Goal: Task Accomplishment & Management: Manage account settings

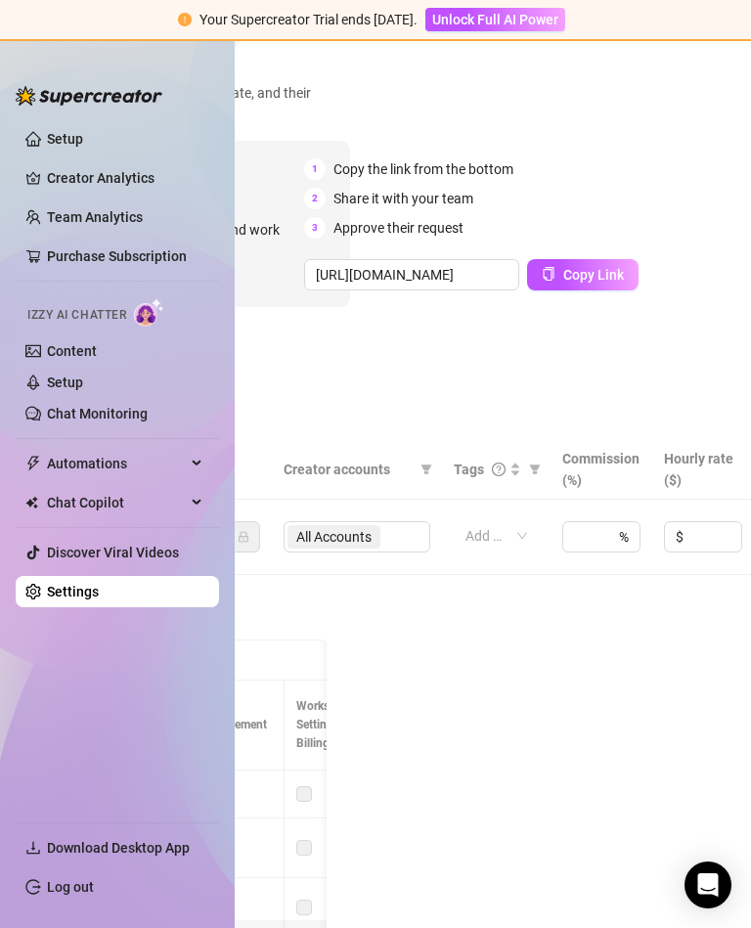
scroll to position [91, 380]
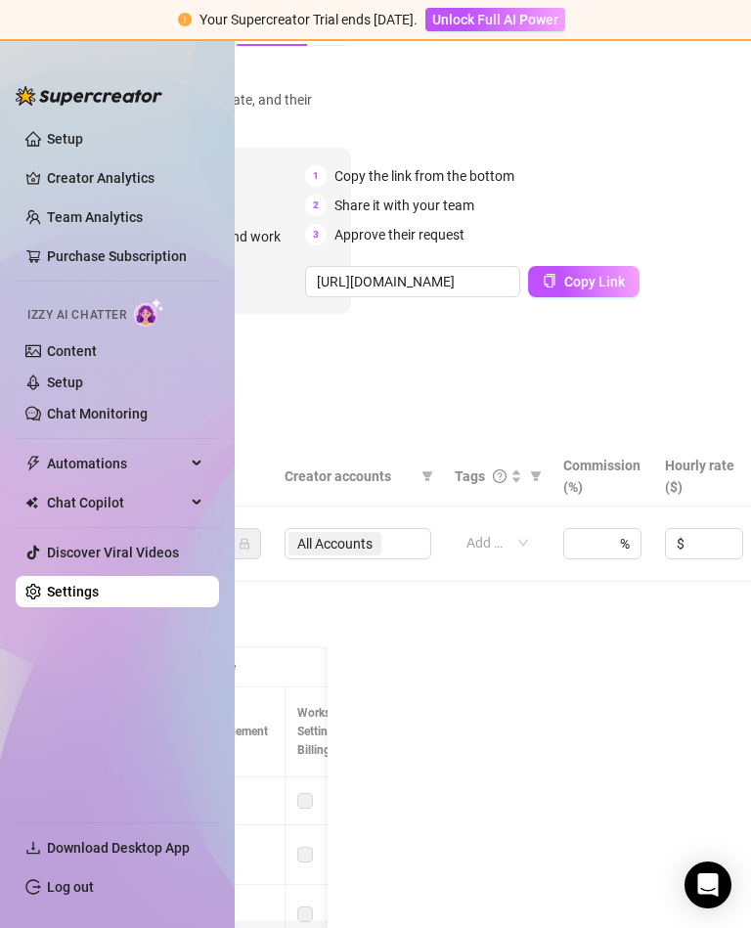
click at [354, 506] on td "All Accounts" at bounding box center [358, 543] width 170 height 75
click at [351, 528] on div "All Accounts" at bounding box center [357, 543] width 147 height 31
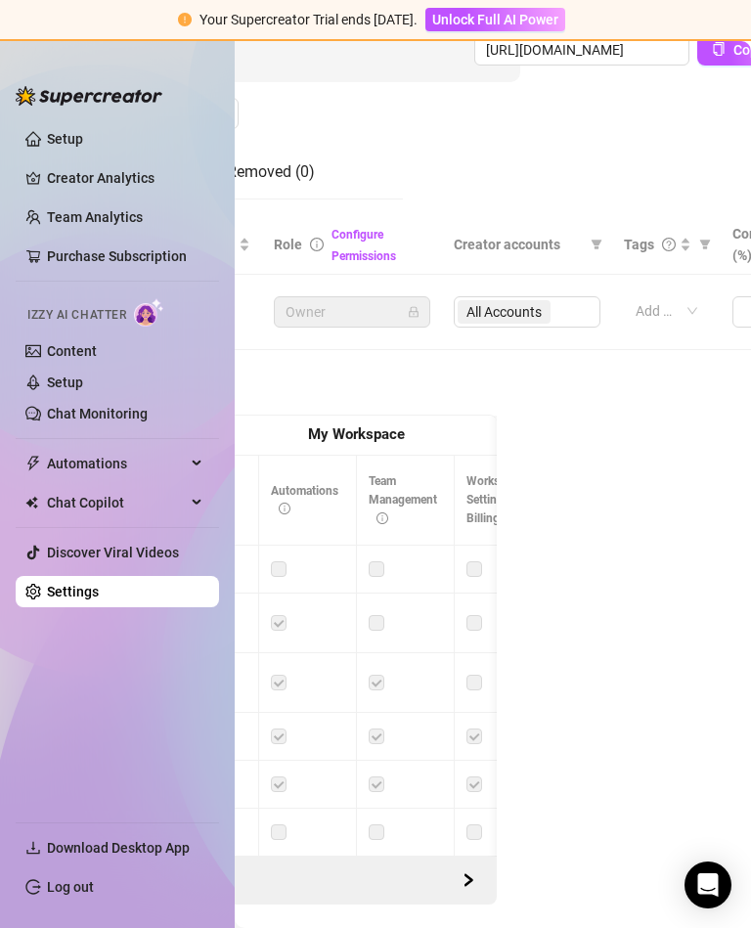
scroll to position [323, 208]
click at [393, 231] on div "Configure Permissions" at bounding box center [383, 244] width 99 height 43
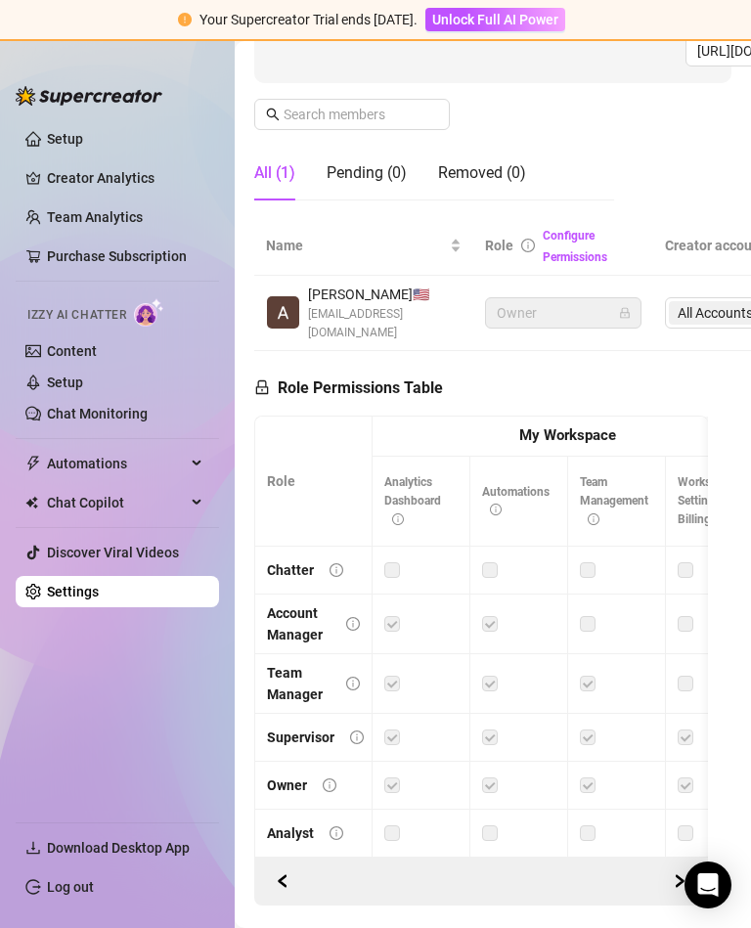
scroll to position [322, 0]
click at [674, 874] on icon "right" at bounding box center [679, 881] width 14 height 14
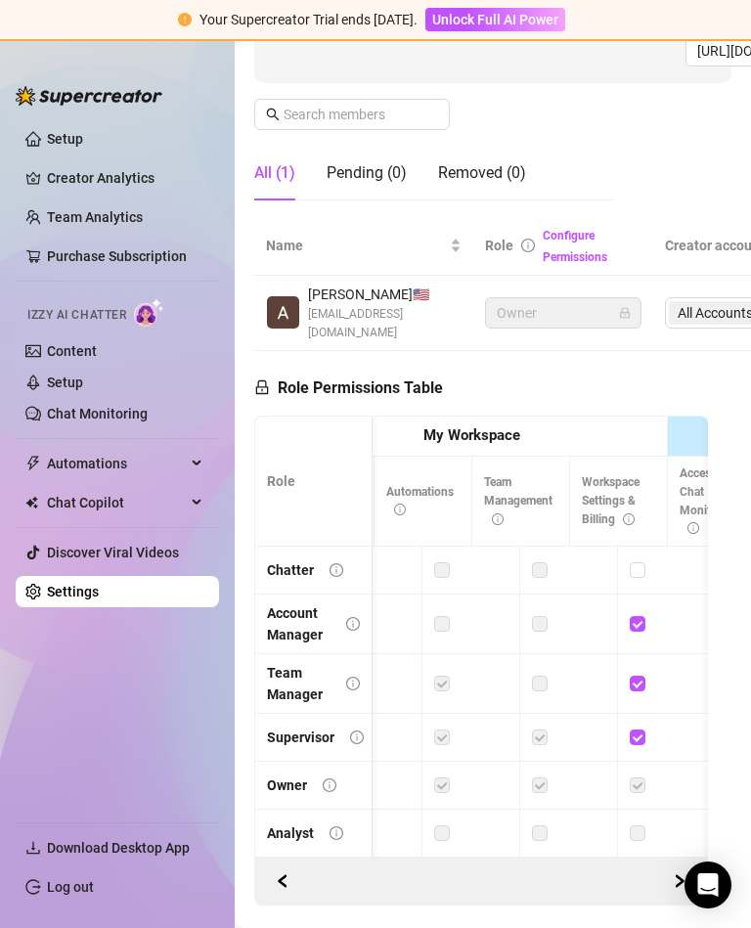
scroll to position [0, 293]
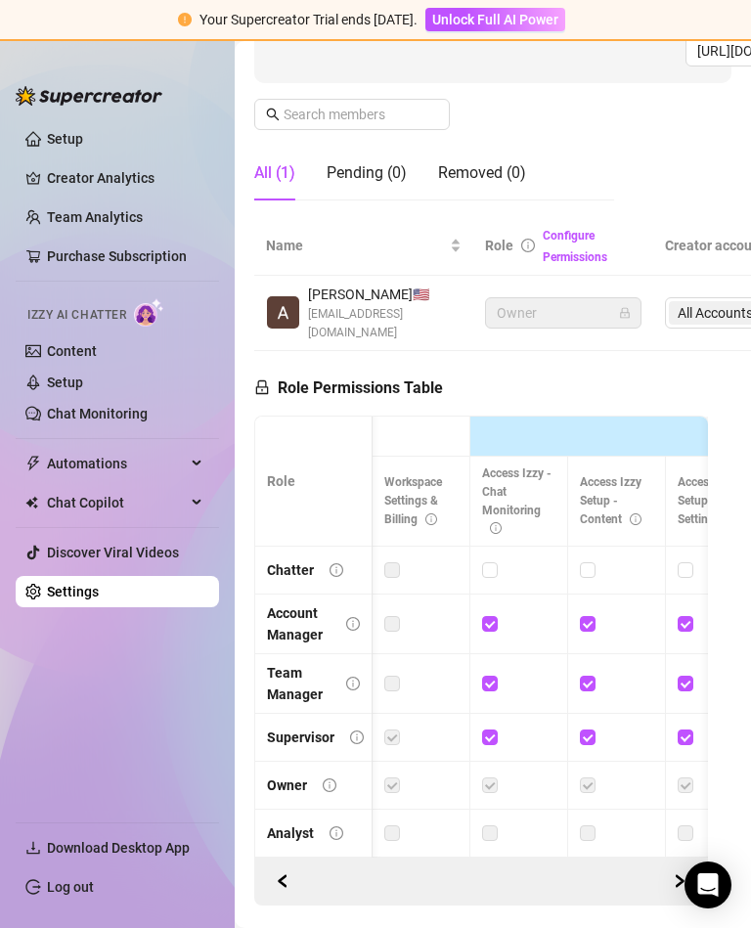
click at [290, 865] on button "button" at bounding box center [282, 880] width 31 height 31
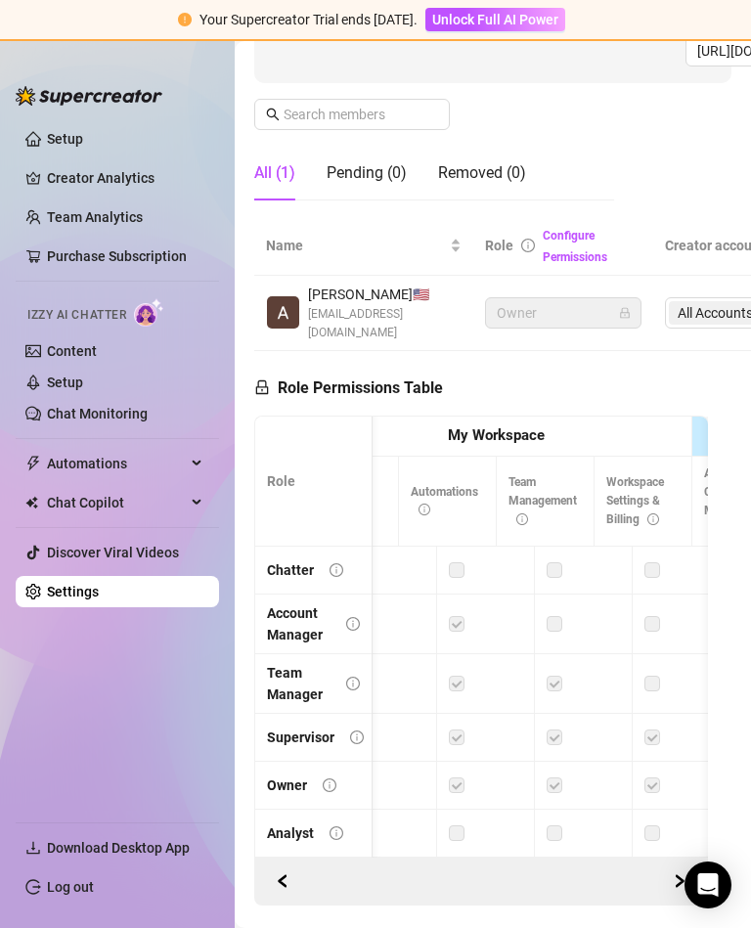
scroll to position [0, 0]
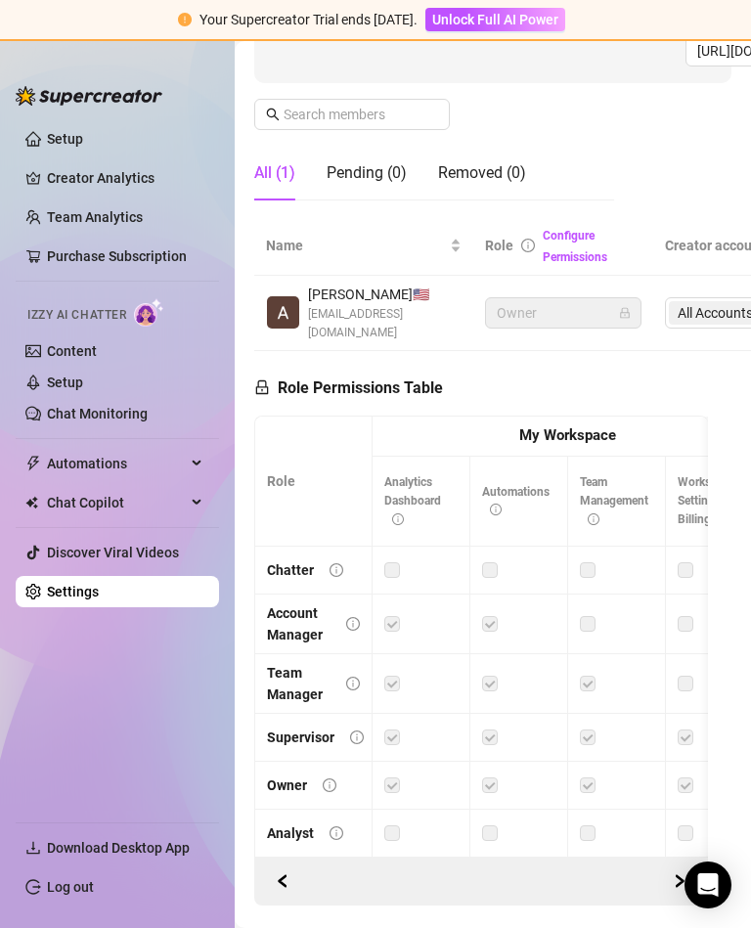
click at [401, 475] on span "Analytics Dashboard" at bounding box center [412, 500] width 57 height 51
click at [400, 513] on icon "info-circle" at bounding box center [398, 519] width 12 height 12
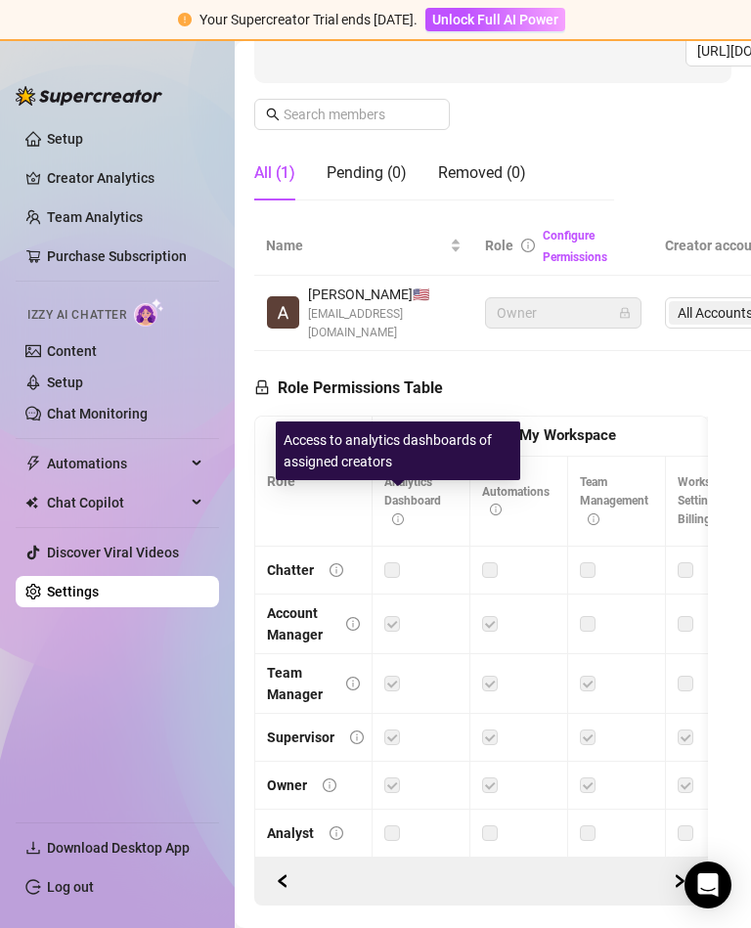
click at [323, 778] on icon "info-circle" at bounding box center [330, 785] width 14 height 14
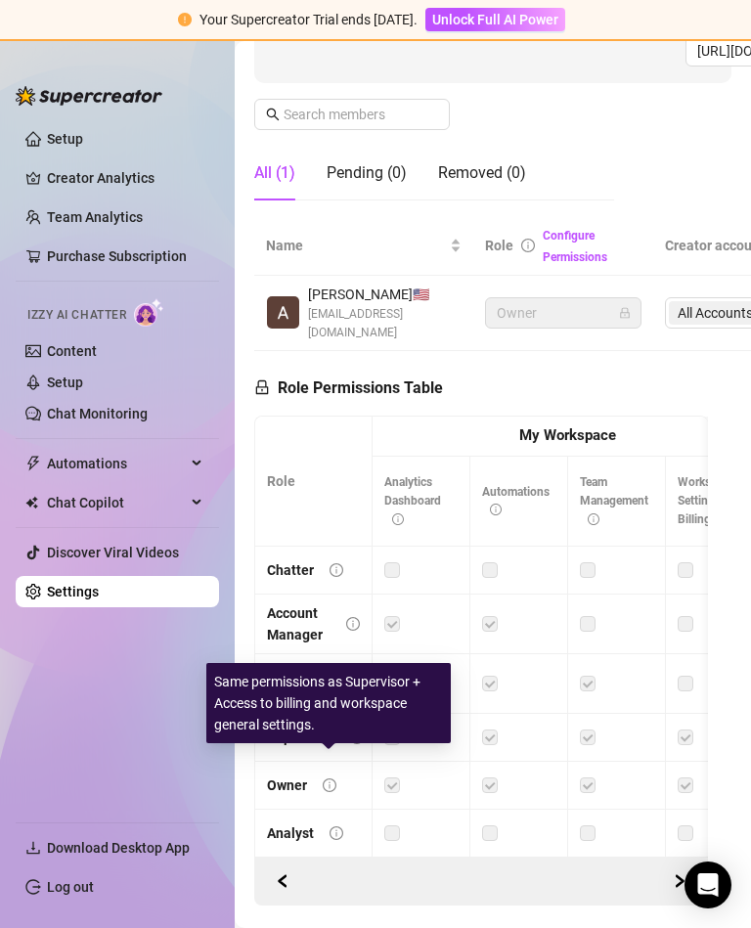
click at [341, 761] on td "Owner" at bounding box center [313, 785] width 117 height 48
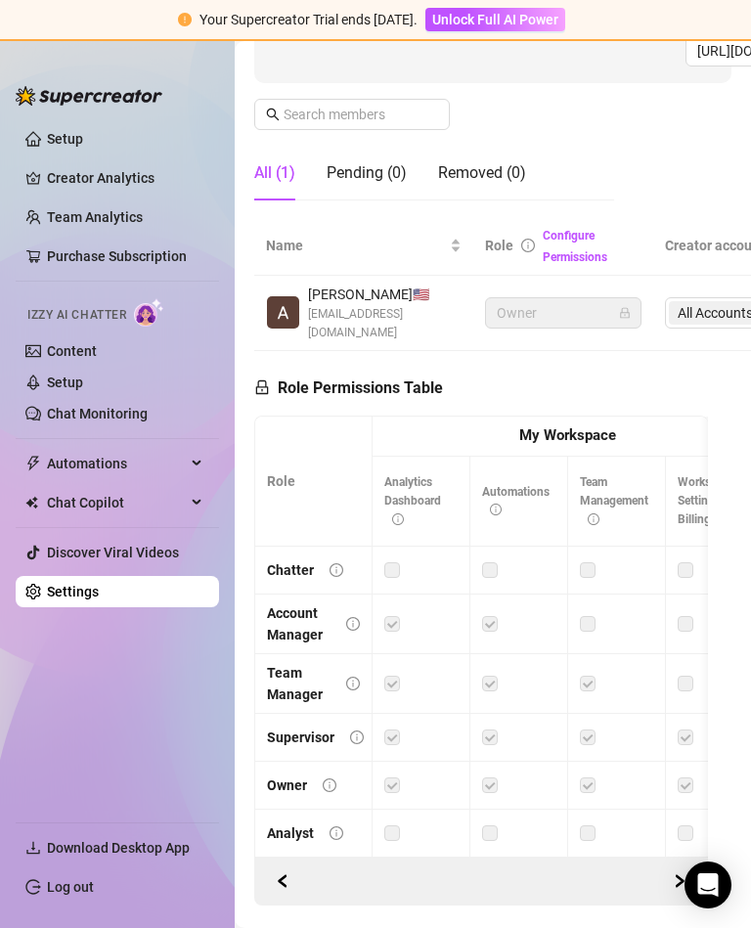
click at [329, 778] on icon "info-circle" at bounding box center [330, 785] width 14 height 14
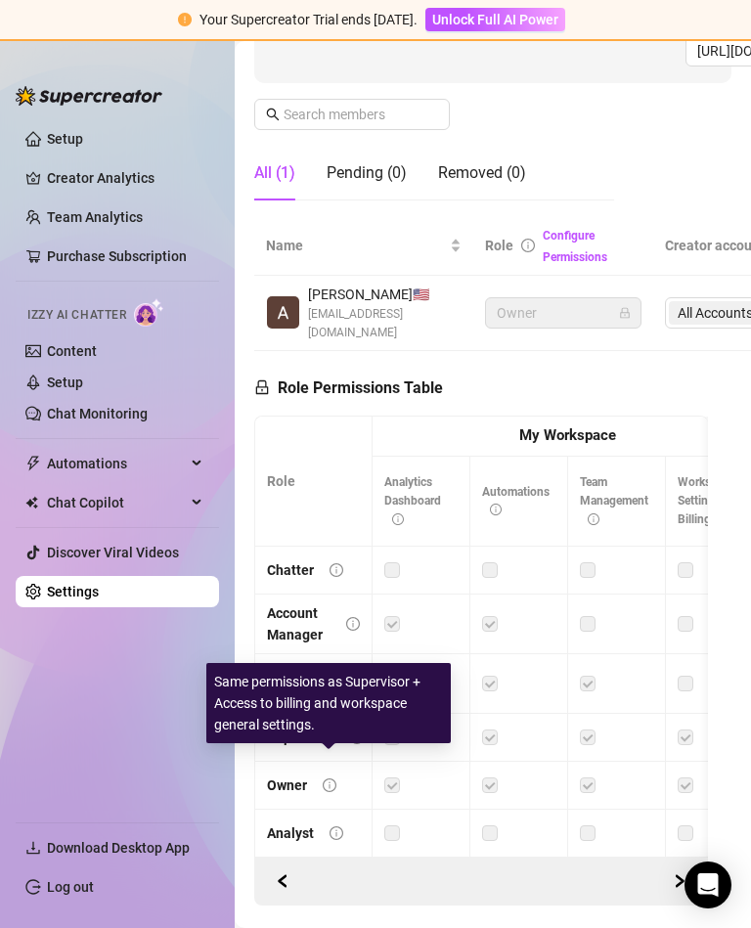
click at [496, 476] on th "Automations" at bounding box center [519, 501] width 98 height 90
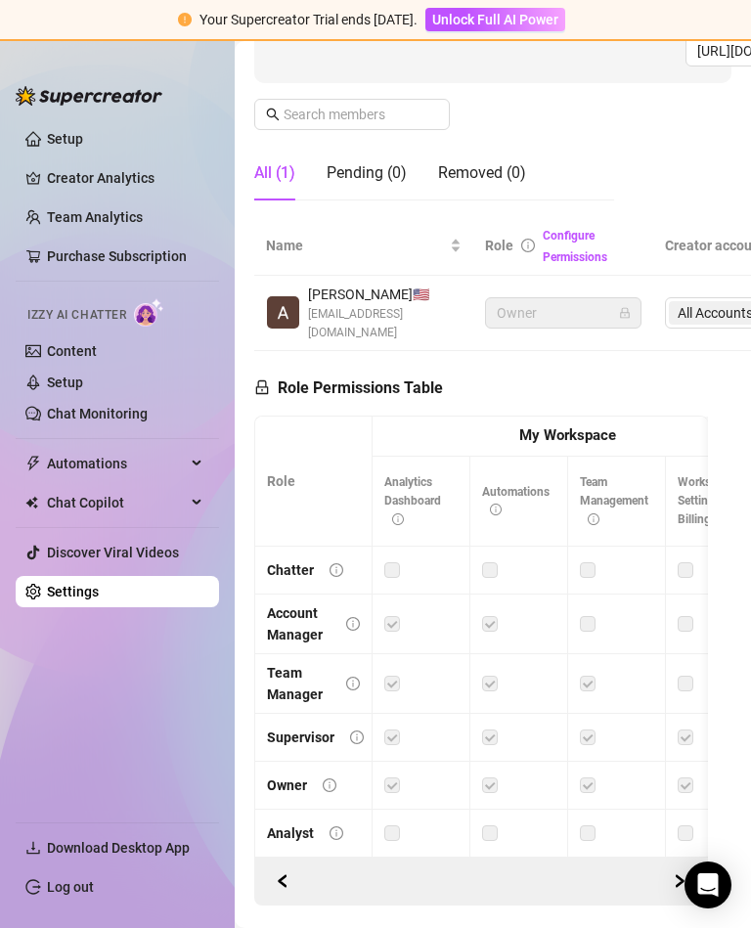
click at [500, 485] on span "Automations" at bounding box center [515, 501] width 67 height 32
click at [488, 485] on span "Automations" at bounding box center [515, 501] width 67 height 32
click at [256, 379] on icon "lock" at bounding box center [262, 387] width 16 height 16
click at [566, 229] on link "Configure Permissions" at bounding box center [574, 246] width 65 height 35
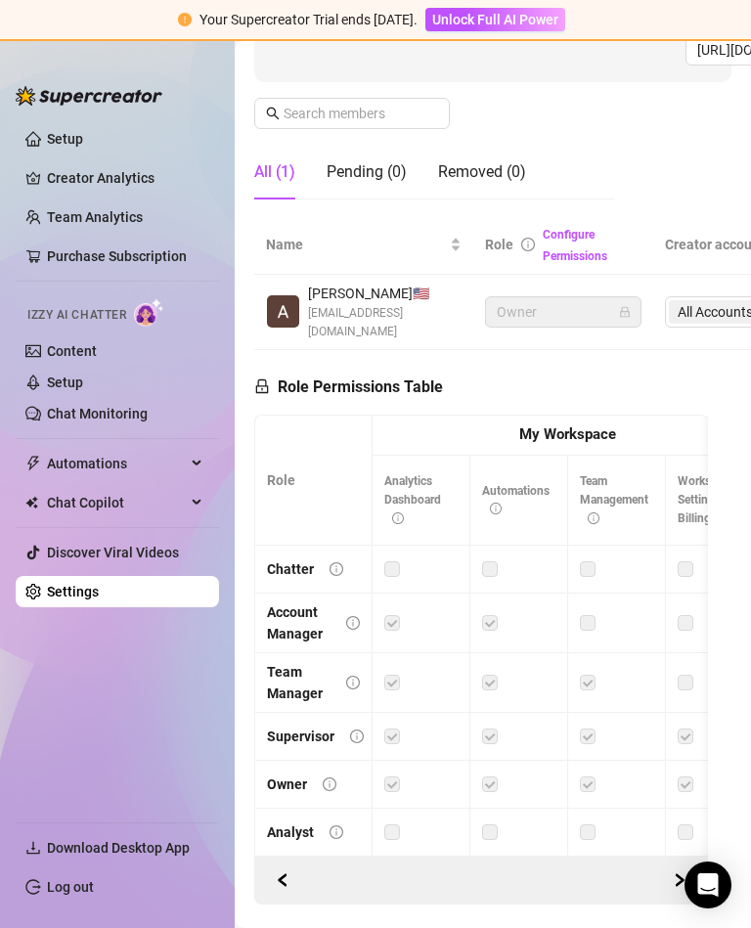
click at [566, 228] on link "Configure Permissions" at bounding box center [574, 245] width 65 height 35
click at [529, 238] on icon "info-circle" at bounding box center [528, 245] width 14 height 14
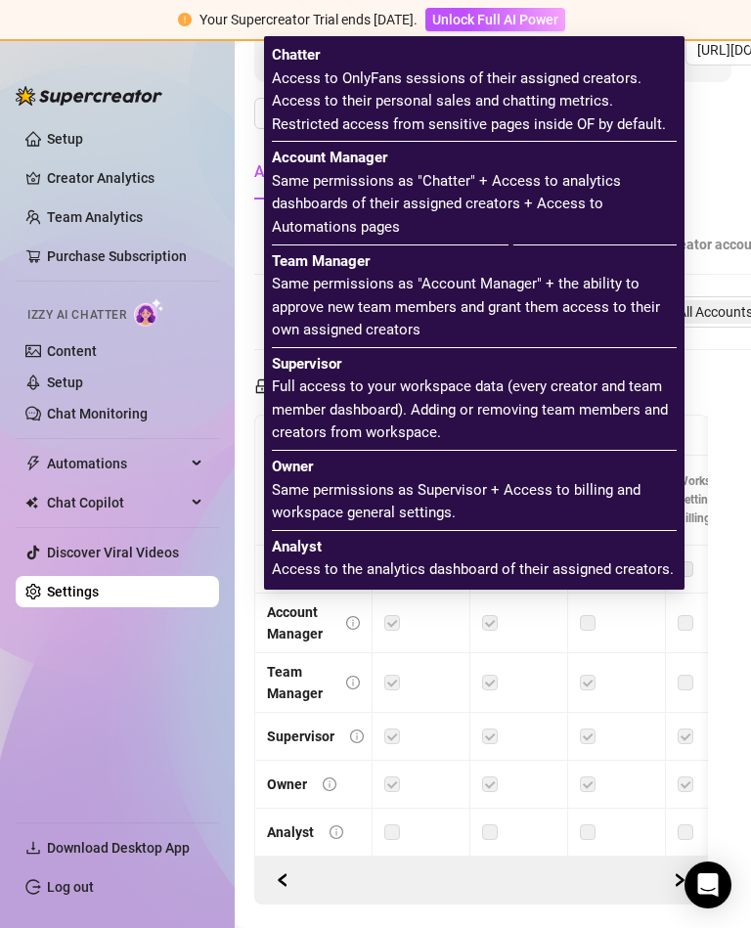
scroll to position [0, 0]
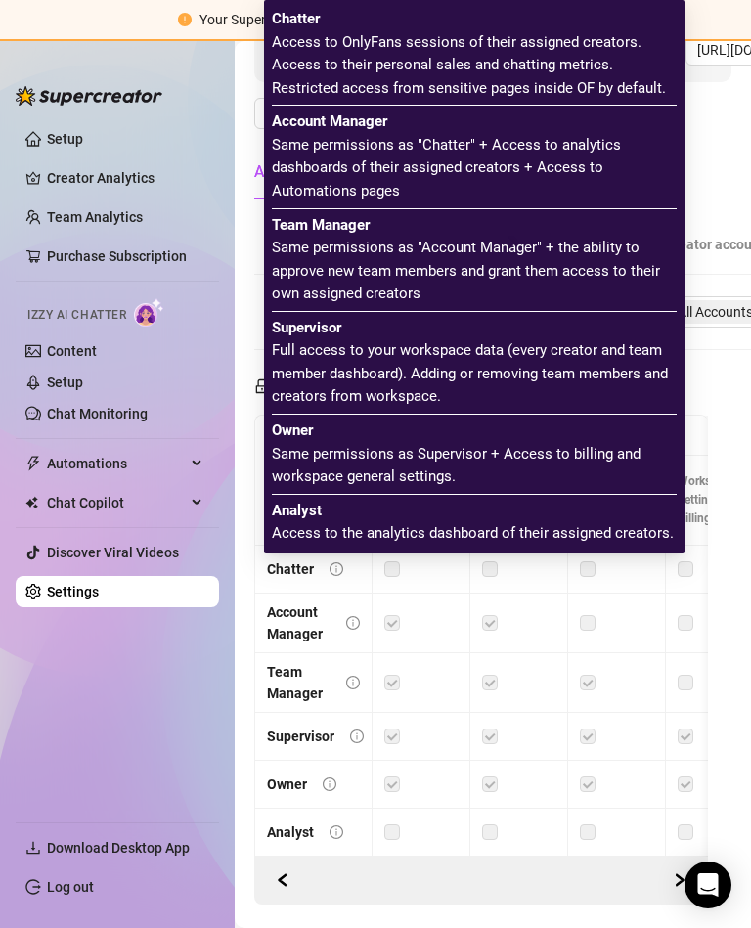
click at [458, 875] on div at bounding box center [481, 880] width 454 height 48
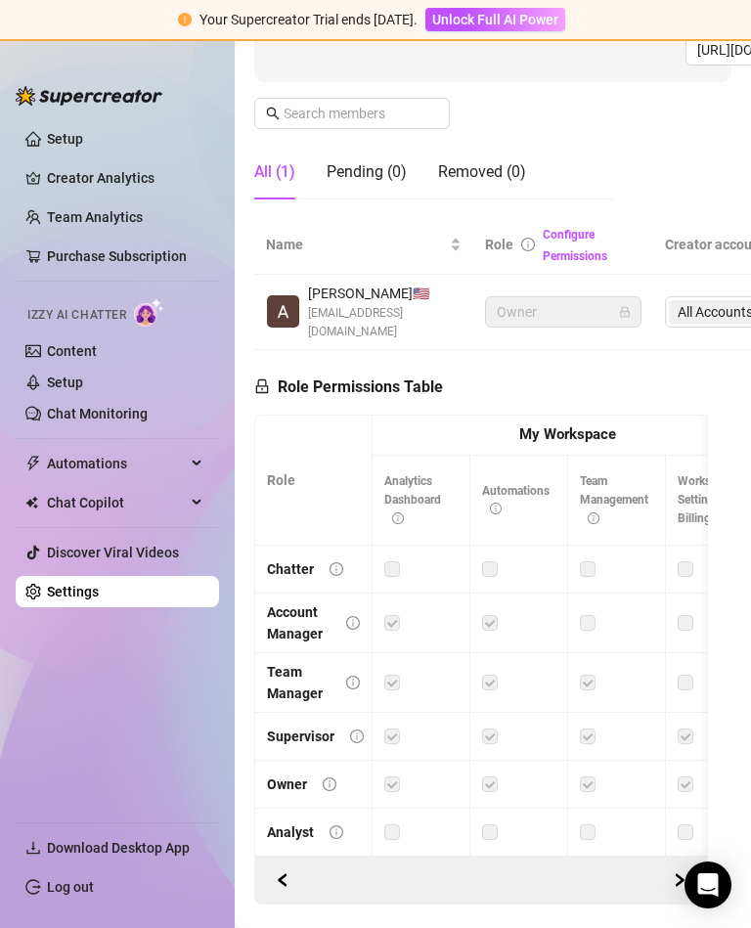
scroll to position [36, 0]
click at [684, 873] on icon "right" at bounding box center [679, 880] width 14 height 14
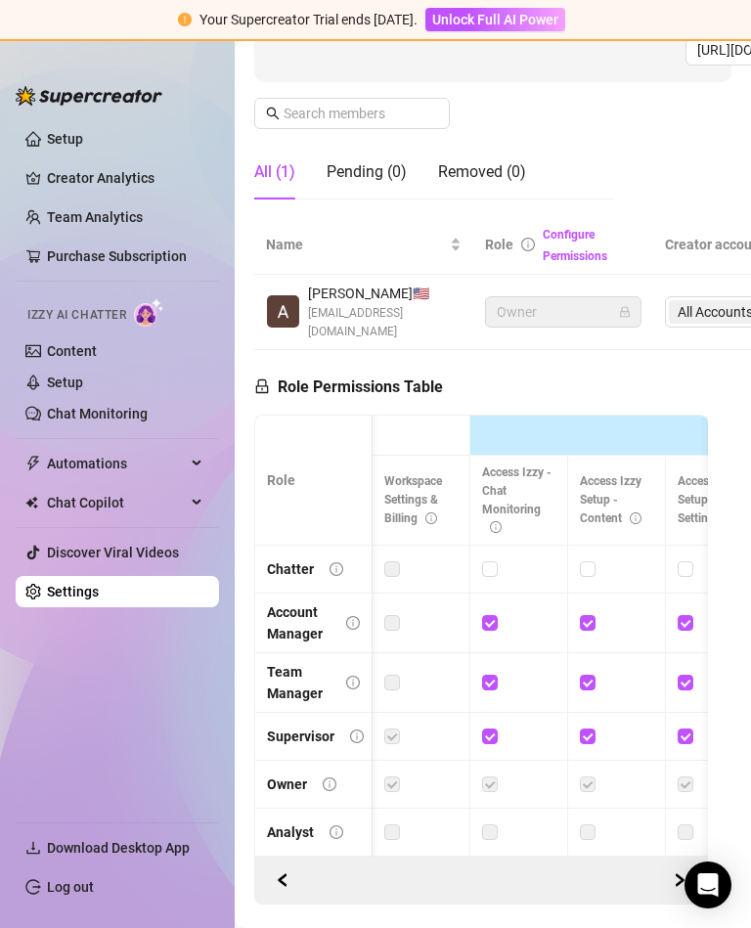
click at [678, 808] on td at bounding box center [715, 832] width 98 height 48
click at [686, 864] on button "button" at bounding box center [679, 879] width 31 height 31
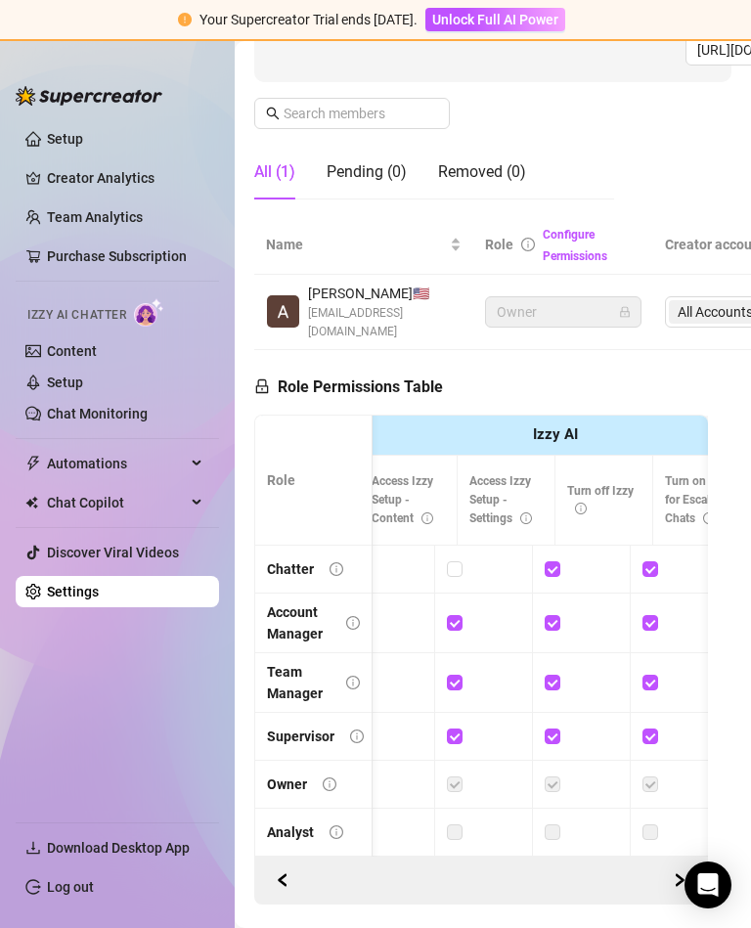
scroll to position [0, 586]
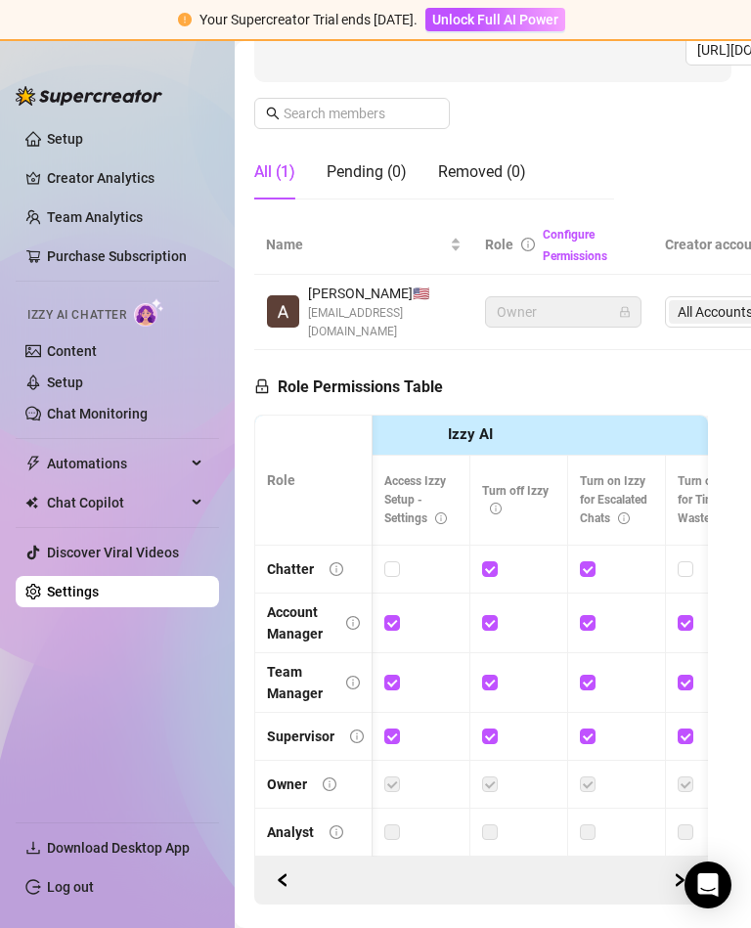
click at [680, 873] on icon "right" at bounding box center [679, 880] width 14 height 14
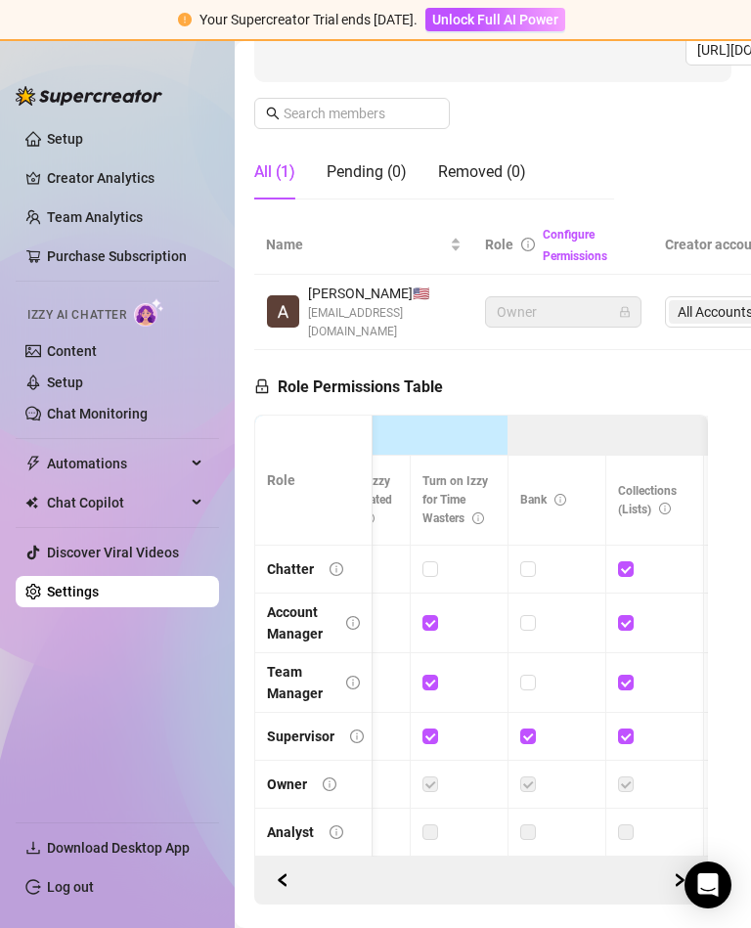
scroll to position [0, 880]
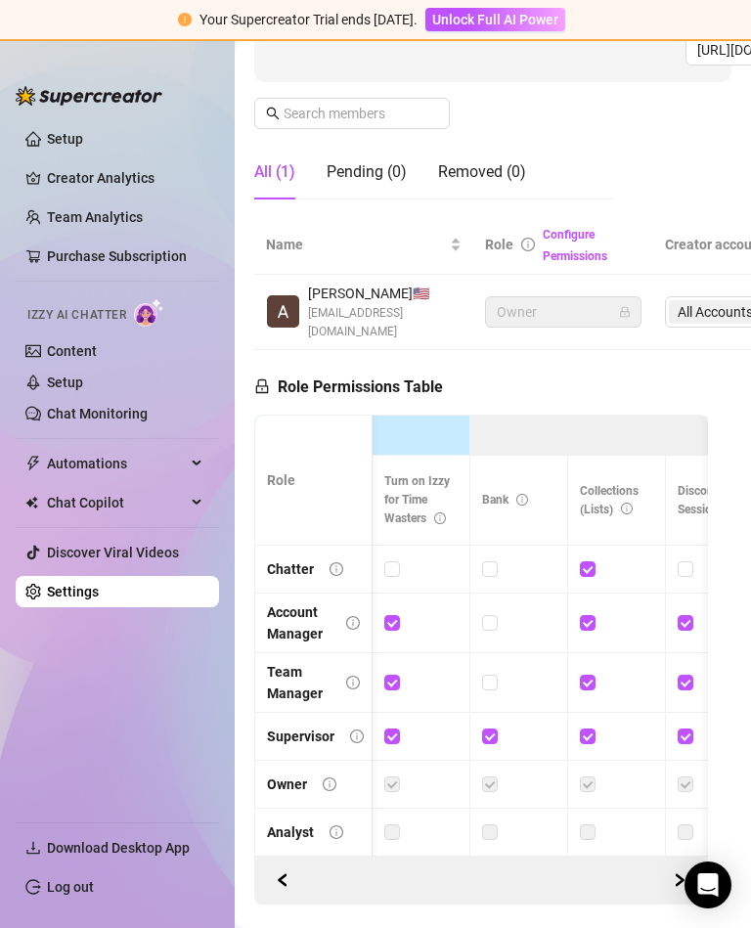
click at [628, 502] on icon "info-circle" at bounding box center [627, 508] width 12 height 12
click at [684, 873] on icon "right" at bounding box center [679, 880] width 14 height 14
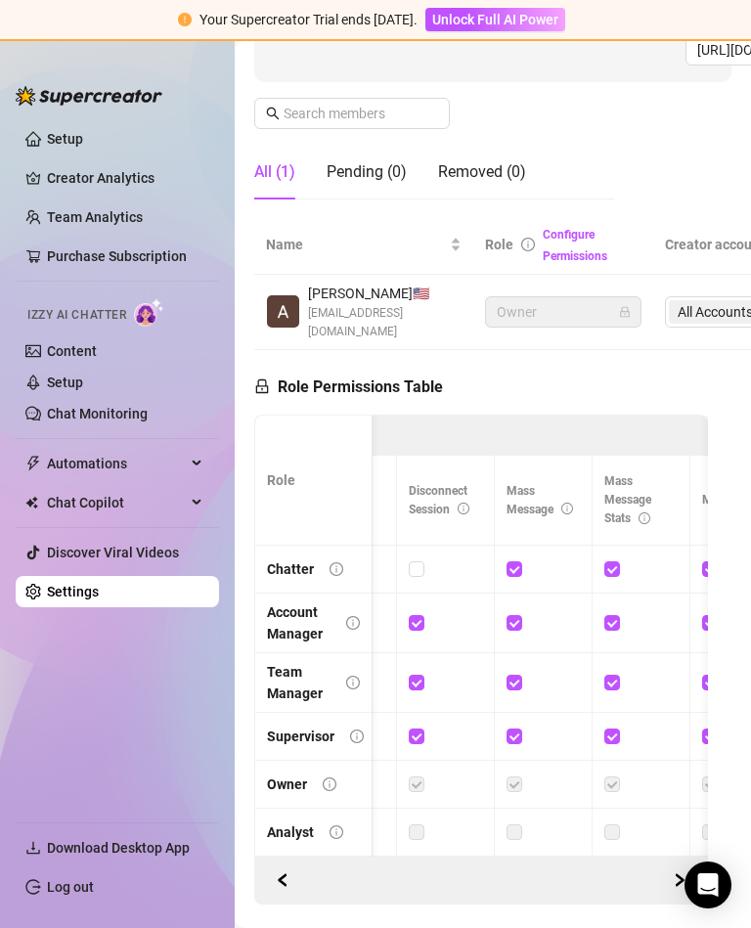
scroll to position [0, 1173]
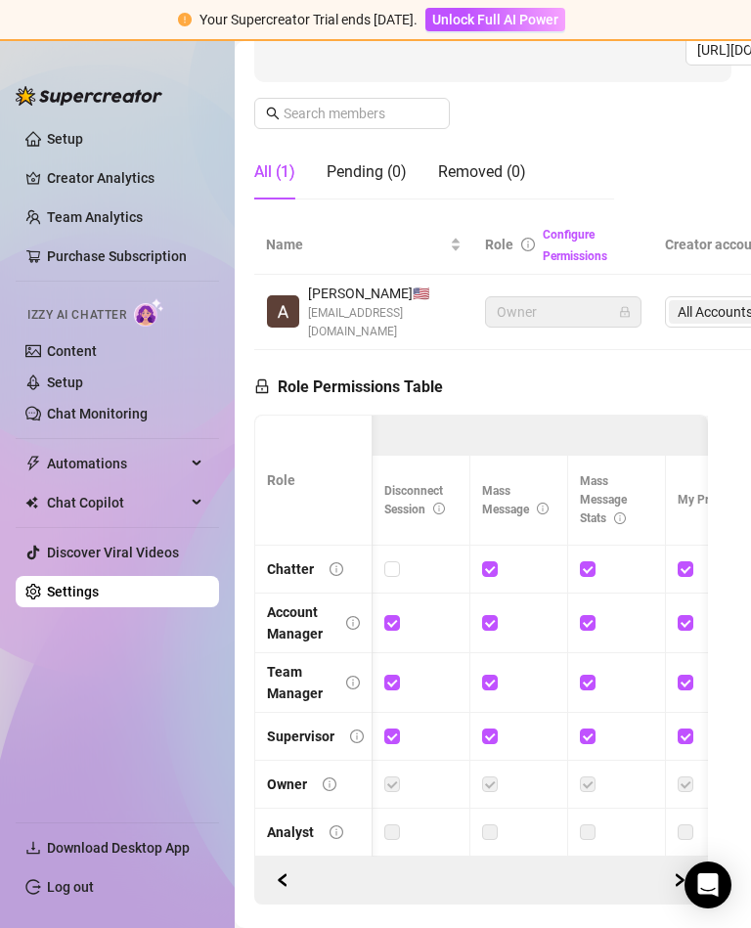
click at [448, 455] on th "Disconnect Session" at bounding box center [421, 500] width 98 height 90
click at [617, 474] on span "Mass Message Stats" at bounding box center [603, 499] width 47 height 51
click at [616, 512] on icon "info-circle" at bounding box center [620, 518] width 12 height 12
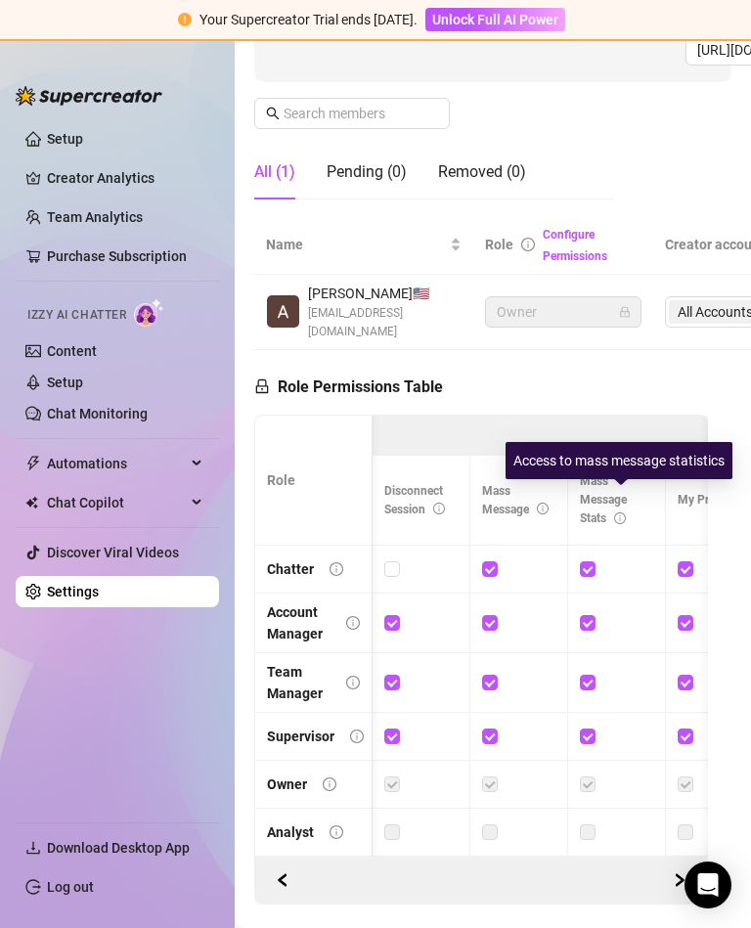
click at [639, 474] on th "Mass Message Stats" at bounding box center [617, 500] width 98 height 90
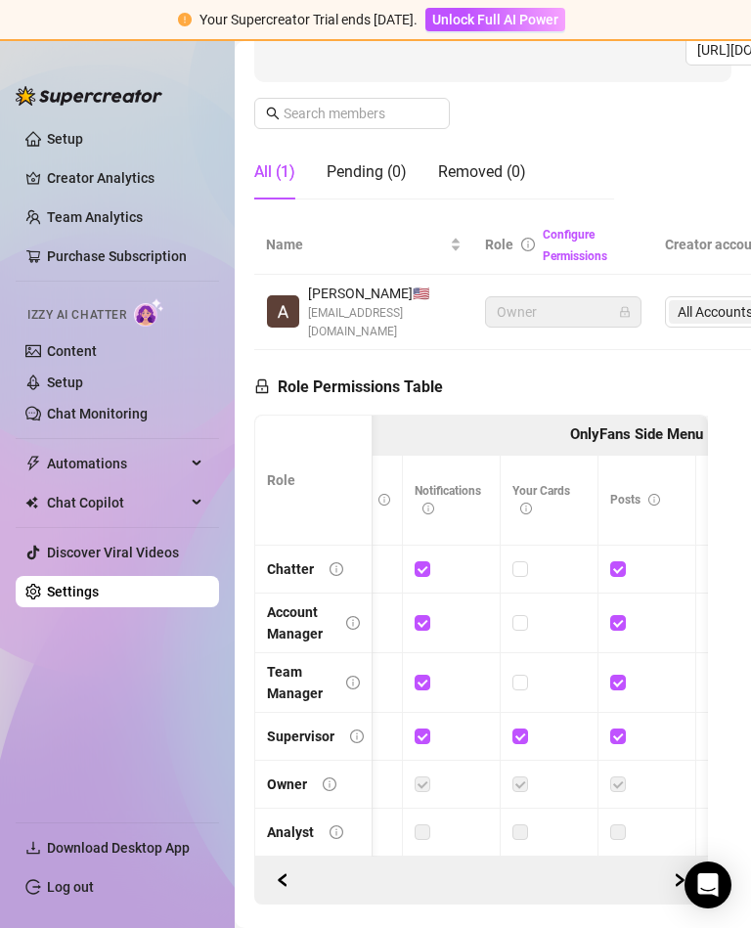
scroll to position [0, 0]
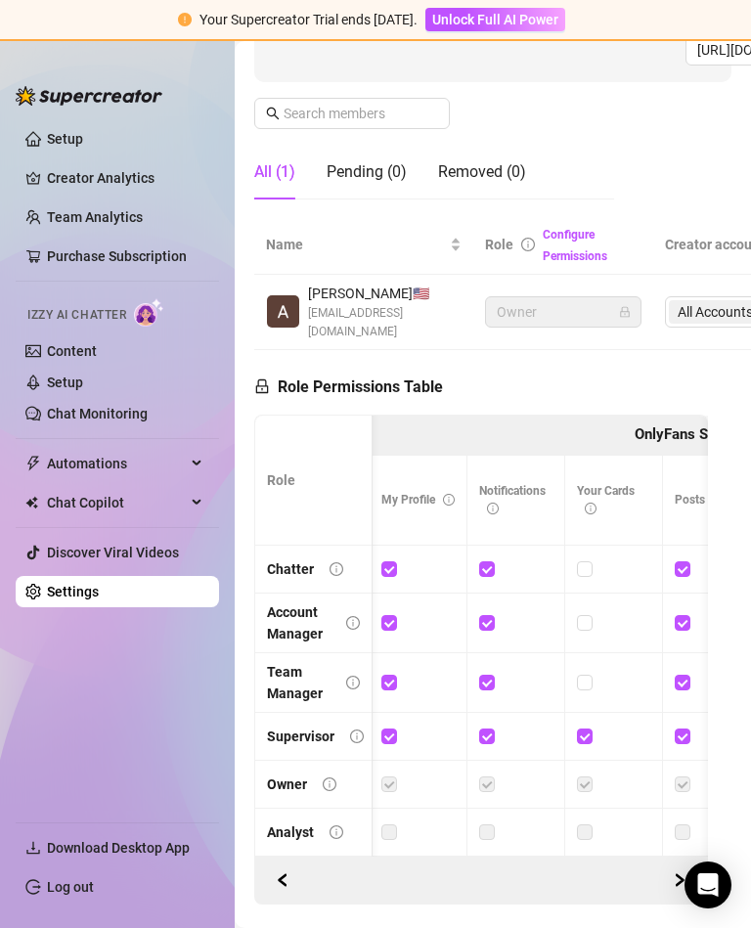
click at [600, 455] on th "Your Cards" at bounding box center [614, 500] width 98 height 90
click at [581, 484] on span "Your Cards" at bounding box center [606, 500] width 58 height 32
click at [590, 484] on span "Your Cards" at bounding box center [606, 500] width 58 height 32
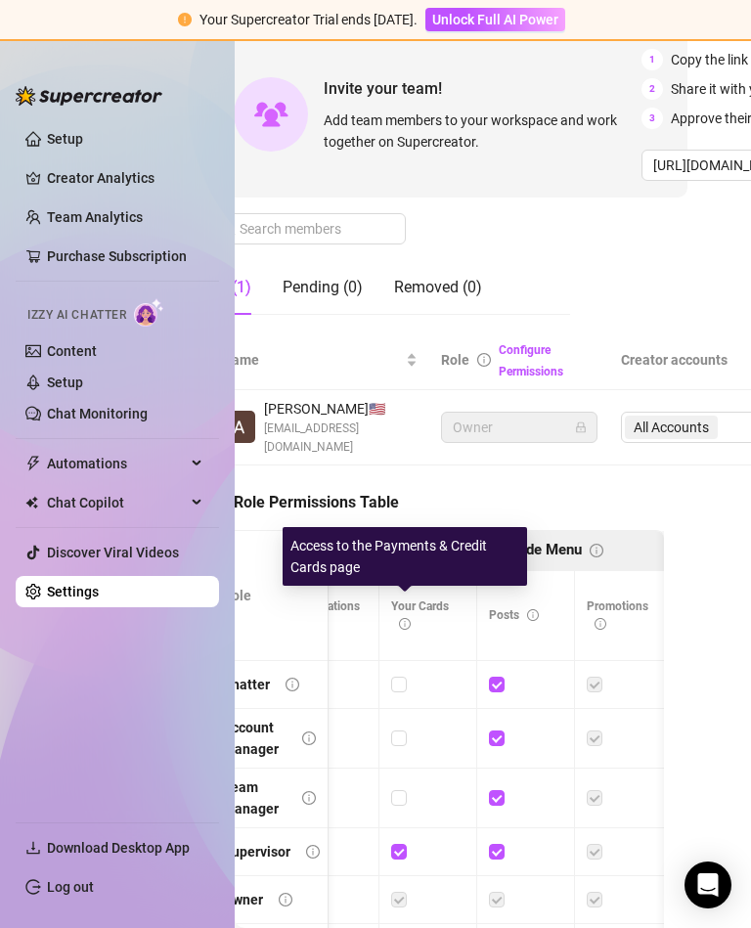
click at [404, 599] on span "Your Cards" at bounding box center [420, 615] width 58 height 32
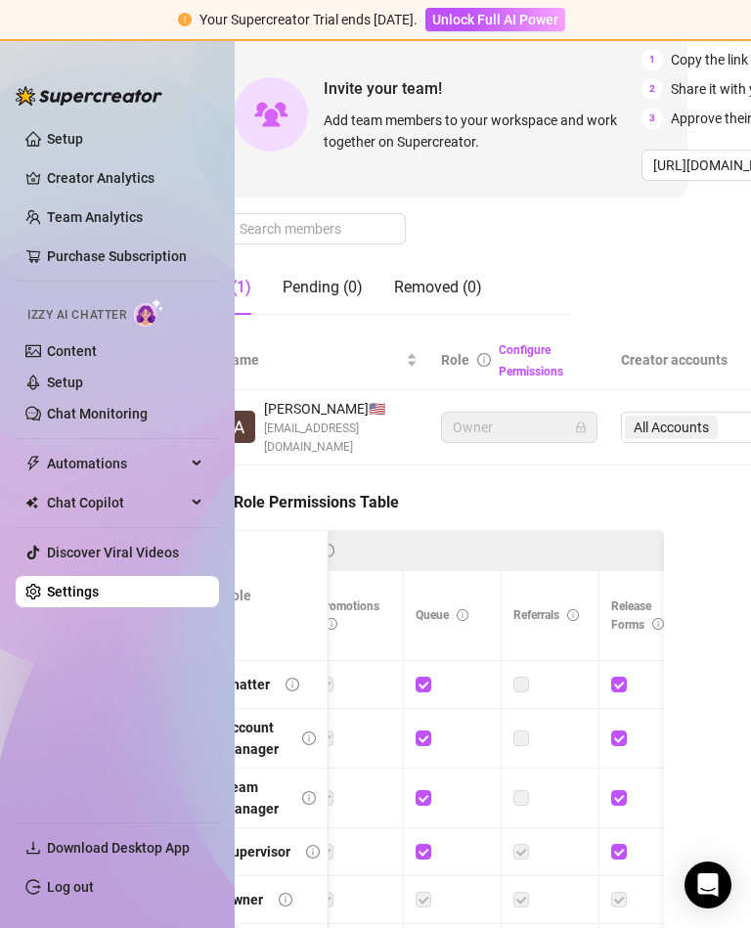
click at [461, 609] on icon "info-circle" at bounding box center [462, 615] width 12 height 12
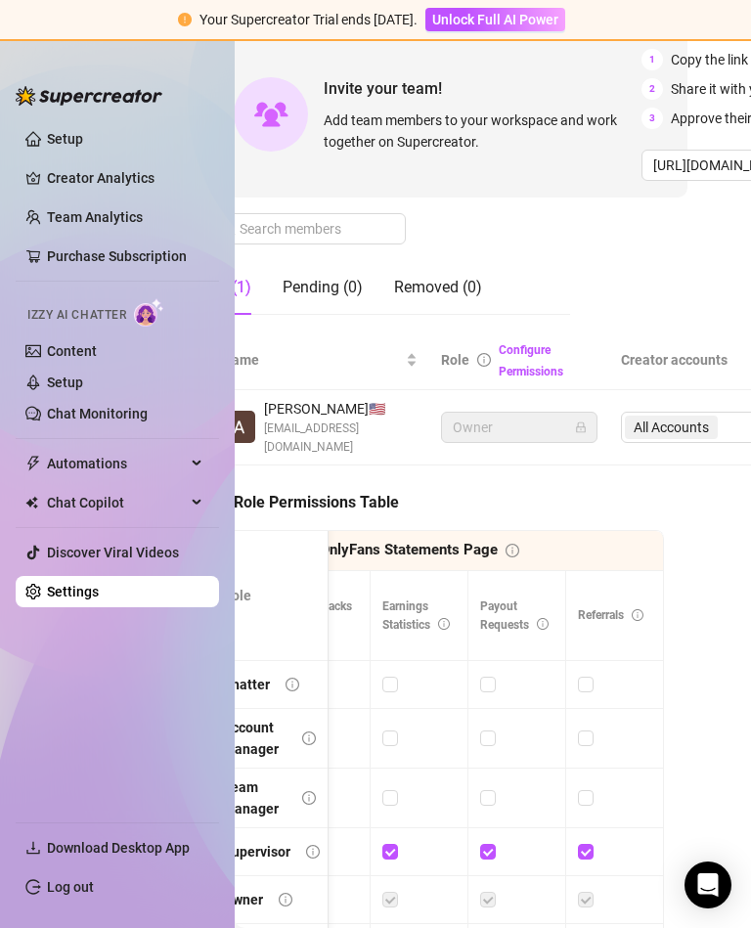
click at [61, 385] on link "Setup" at bounding box center [65, 382] width 36 height 16
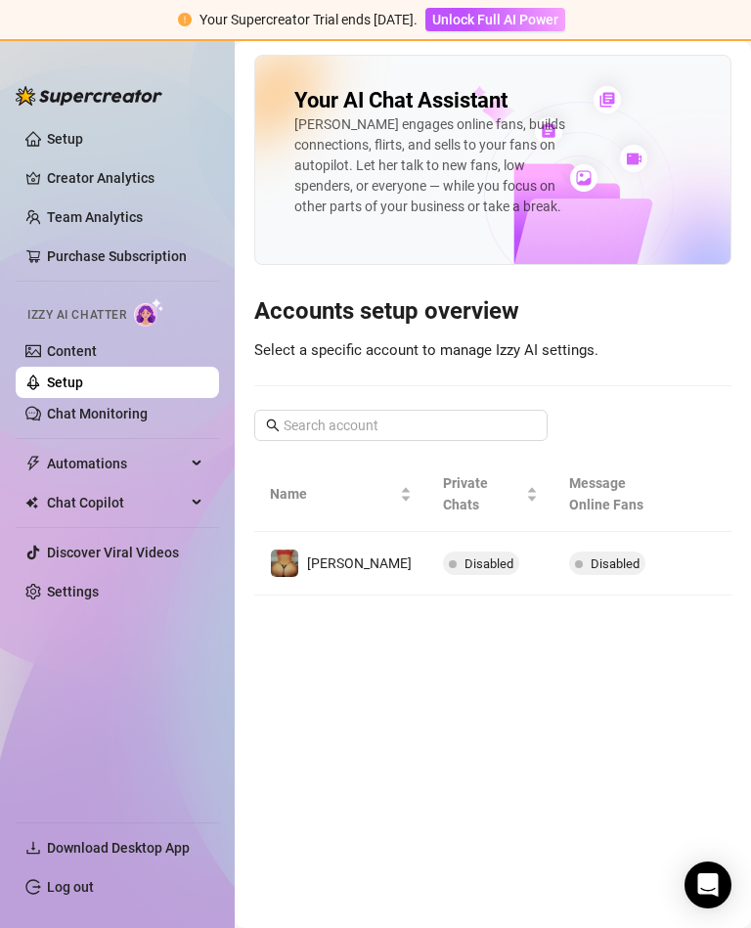
click at [699, 547] on button "button" at bounding box center [699, 562] width 31 height 31
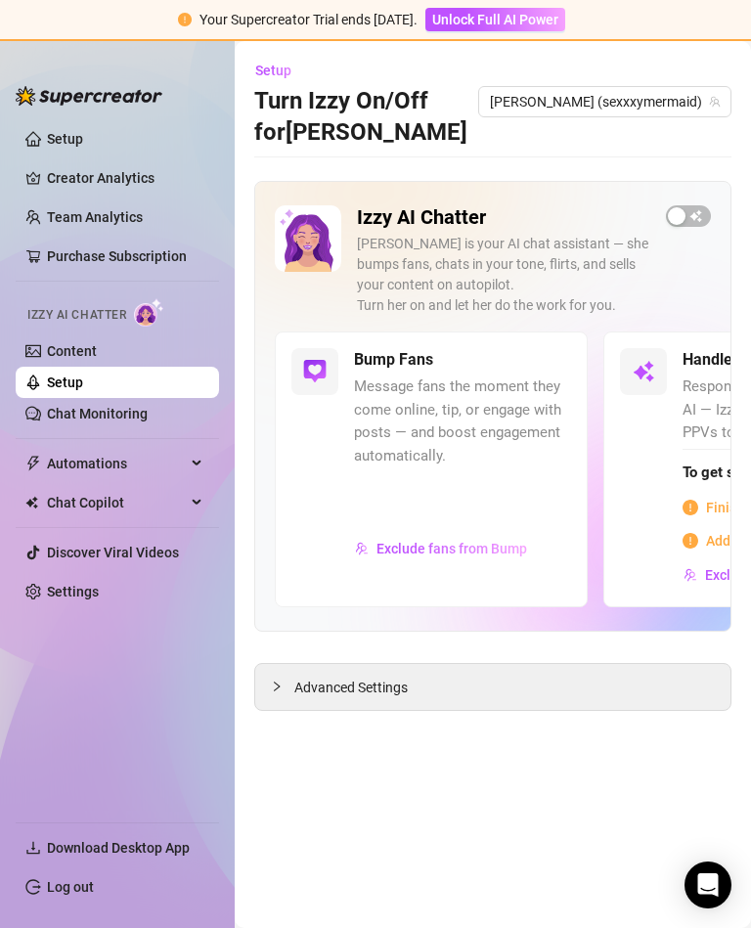
click at [699, 205] on span "button" at bounding box center [688, 216] width 45 height 22
click at [650, 460] on div "Handle Chats with AI Respond to fan messages with AI — Izzy chats, flirts, and …" at bounding box center [759, 468] width 313 height 275
click at [668, 388] on div "Handle Chats with AI Respond to fan messages with AI — Izzy chats, flirts, and …" at bounding box center [759, 468] width 313 height 275
click at [672, 561] on div "Handle Chats with AI Respond to fan messages with AI — Izzy chats, flirts, and …" at bounding box center [759, 468] width 313 height 275
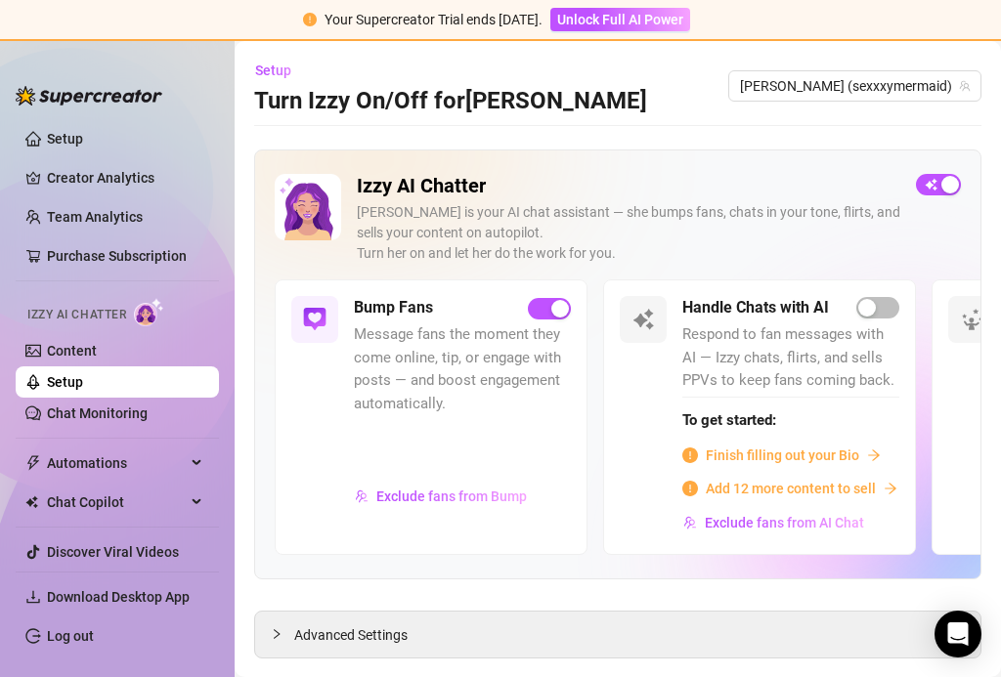
scroll to position [32, 0]
click at [671, 614] on div "Advanced Settings" at bounding box center [617, 635] width 725 height 46
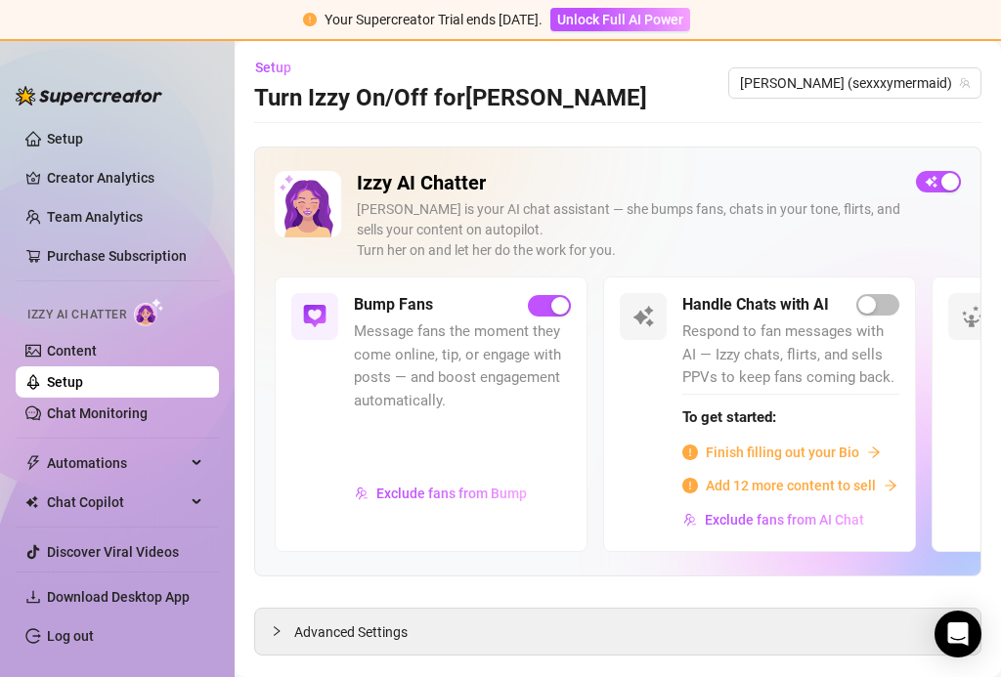
scroll to position [2, 0]
click at [309, 633] on span "Advanced Settings" at bounding box center [350, 634] width 113 height 22
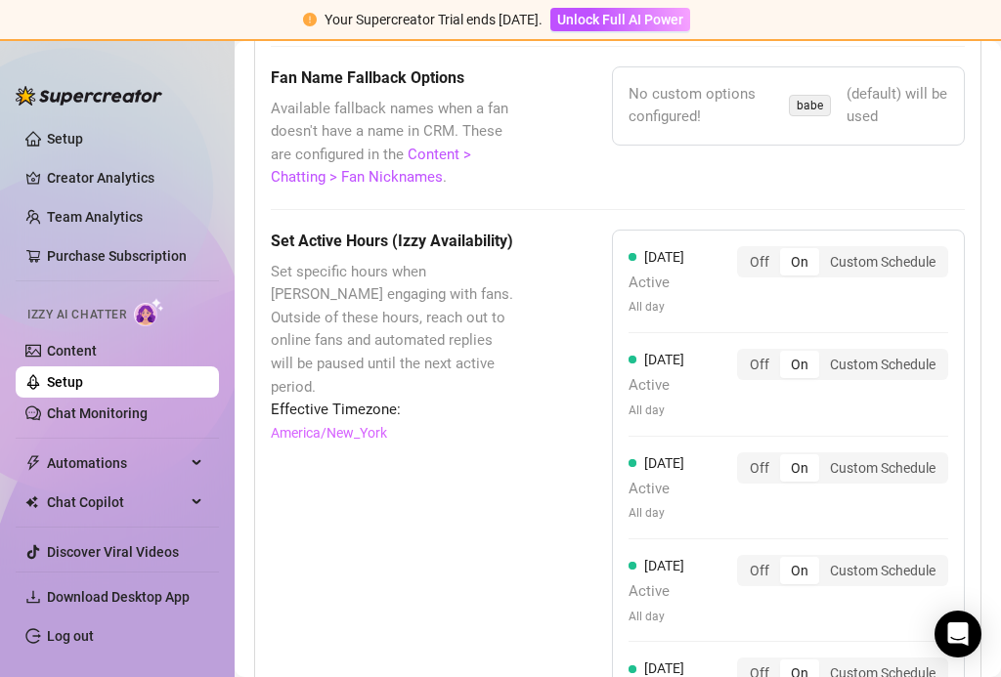
scroll to position [2019, 0]
click at [72, 311] on span "Izzy AI Chatter" at bounding box center [76, 315] width 99 height 19
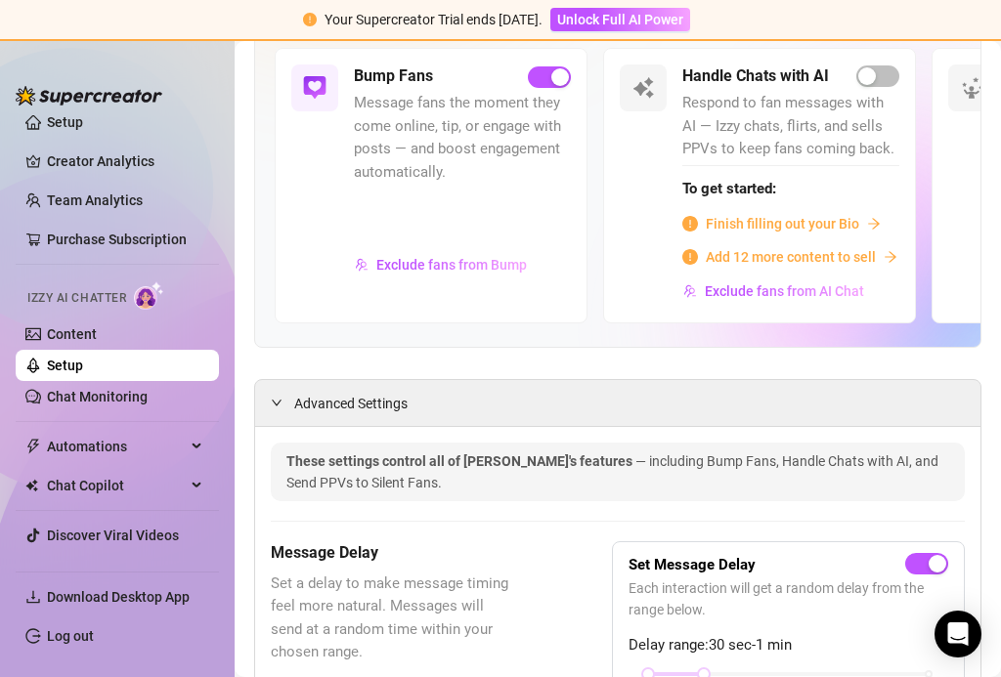
scroll to position [16, 0]
click at [99, 574] on link "Settings" at bounding box center [73, 576] width 52 height 16
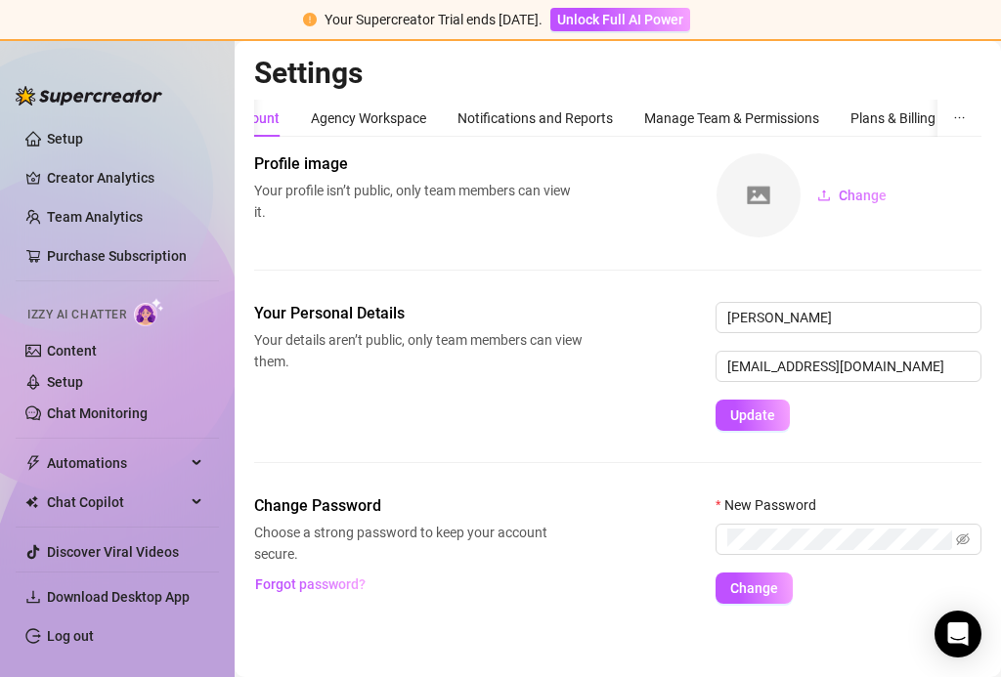
scroll to position [31, 0]
click at [69, 343] on link "Content" at bounding box center [72, 351] width 50 height 16
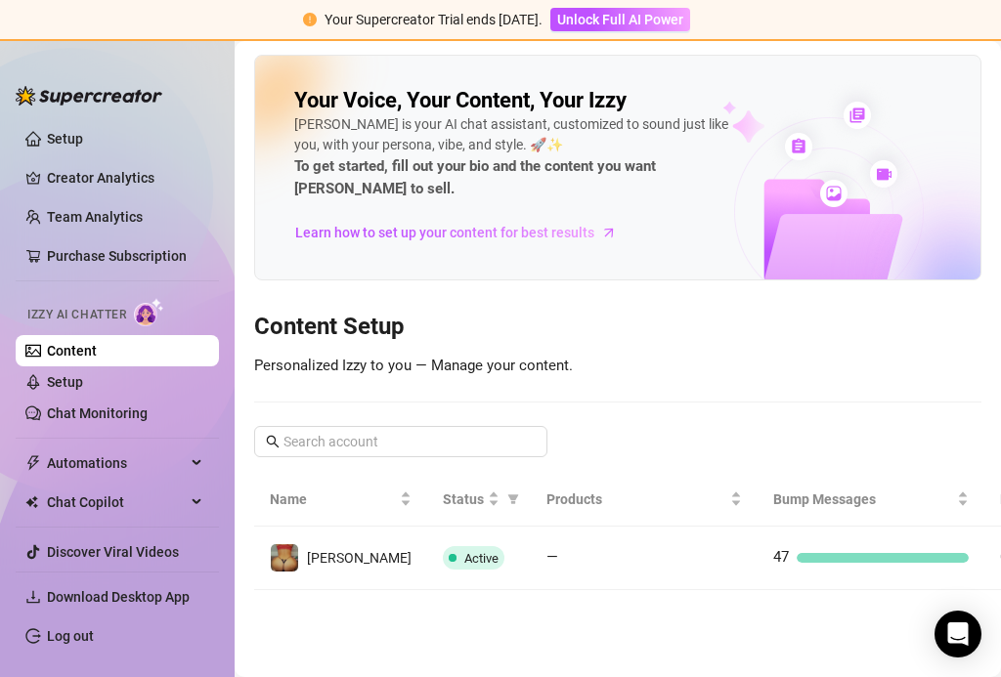
click at [83, 383] on link "Setup" at bounding box center [65, 382] width 36 height 16
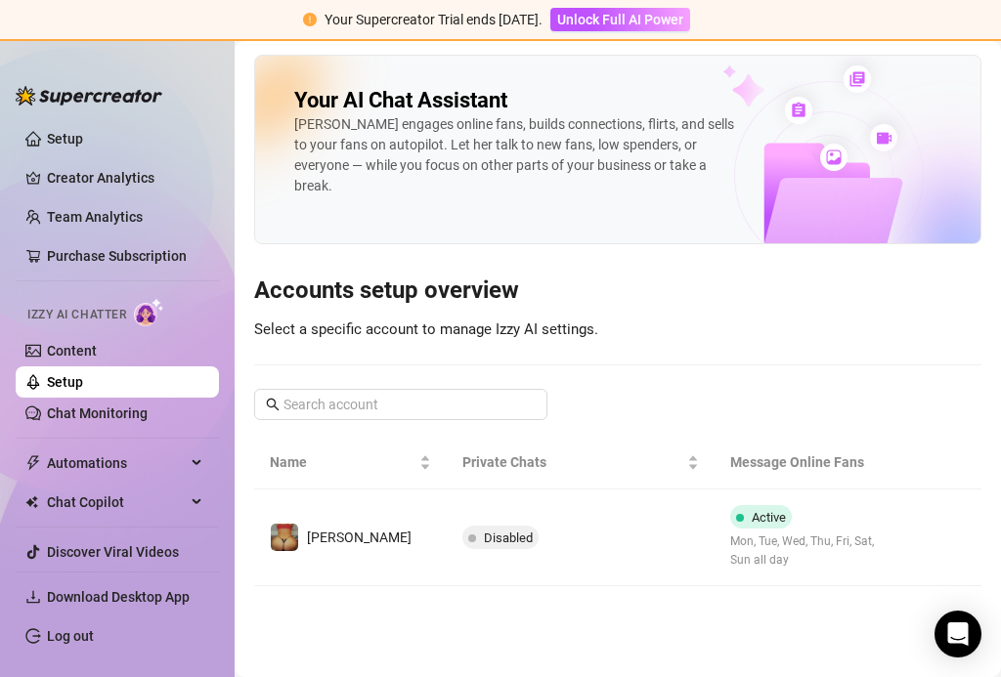
click at [484, 531] on span "Disabled" at bounding box center [508, 538] width 49 height 15
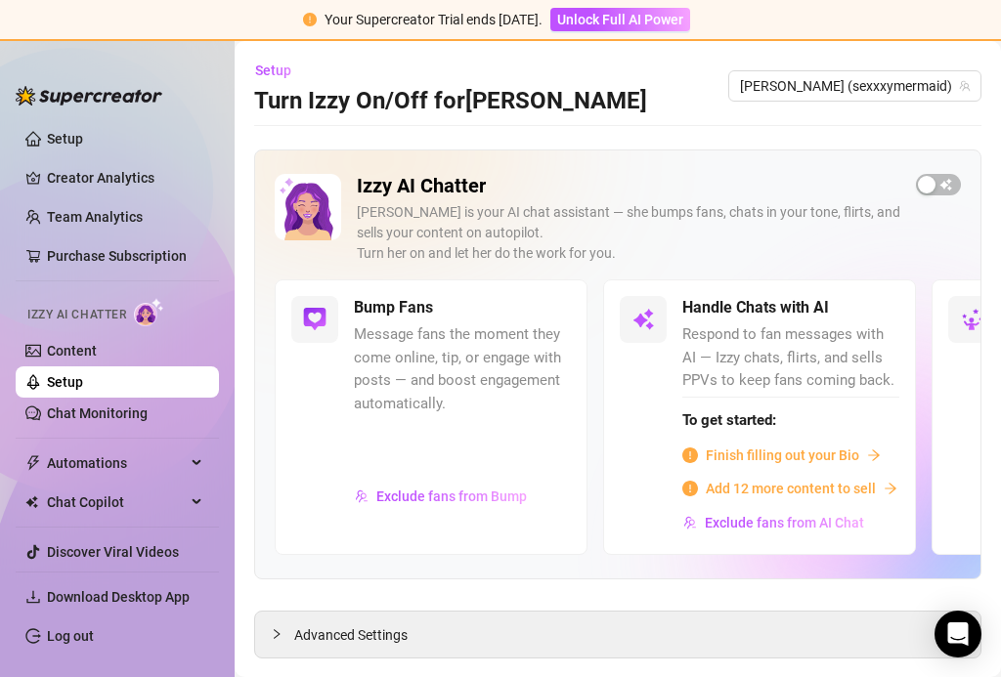
click at [750, 174] on span "button" at bounding box center [938, 185] width 45 height 22
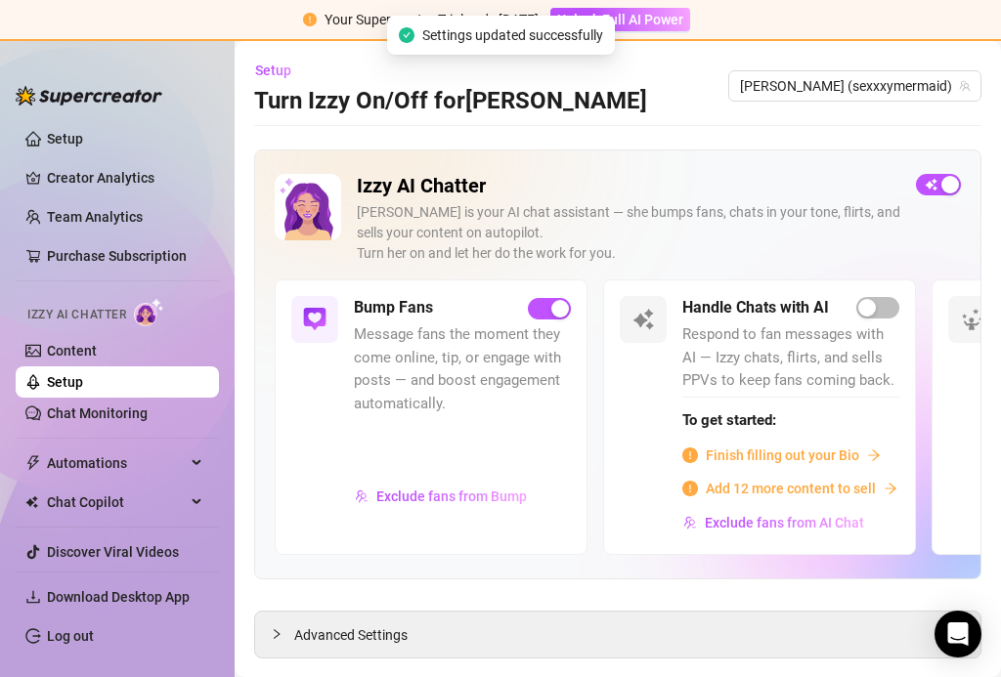
click at [750, 302] on span "button" at bounding box center [877, 308] width 43 height 22
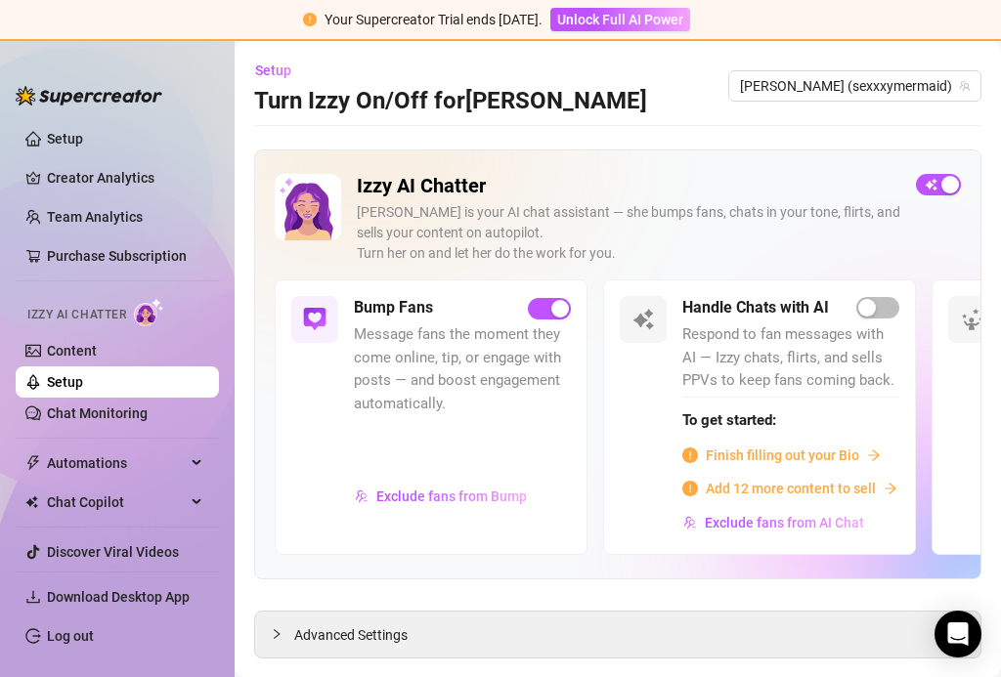
click at [750, 437] on div "To get started: Finish filling out your Bio Add 12 more content to sell" at bounding box center [790, 448] width 217 height 103
click at [750, 478] on span "Add 12 more content to sell" at bounding box center [791, 489] width 170 height 22
